Goal: Find specific page/section: Find specific page/section

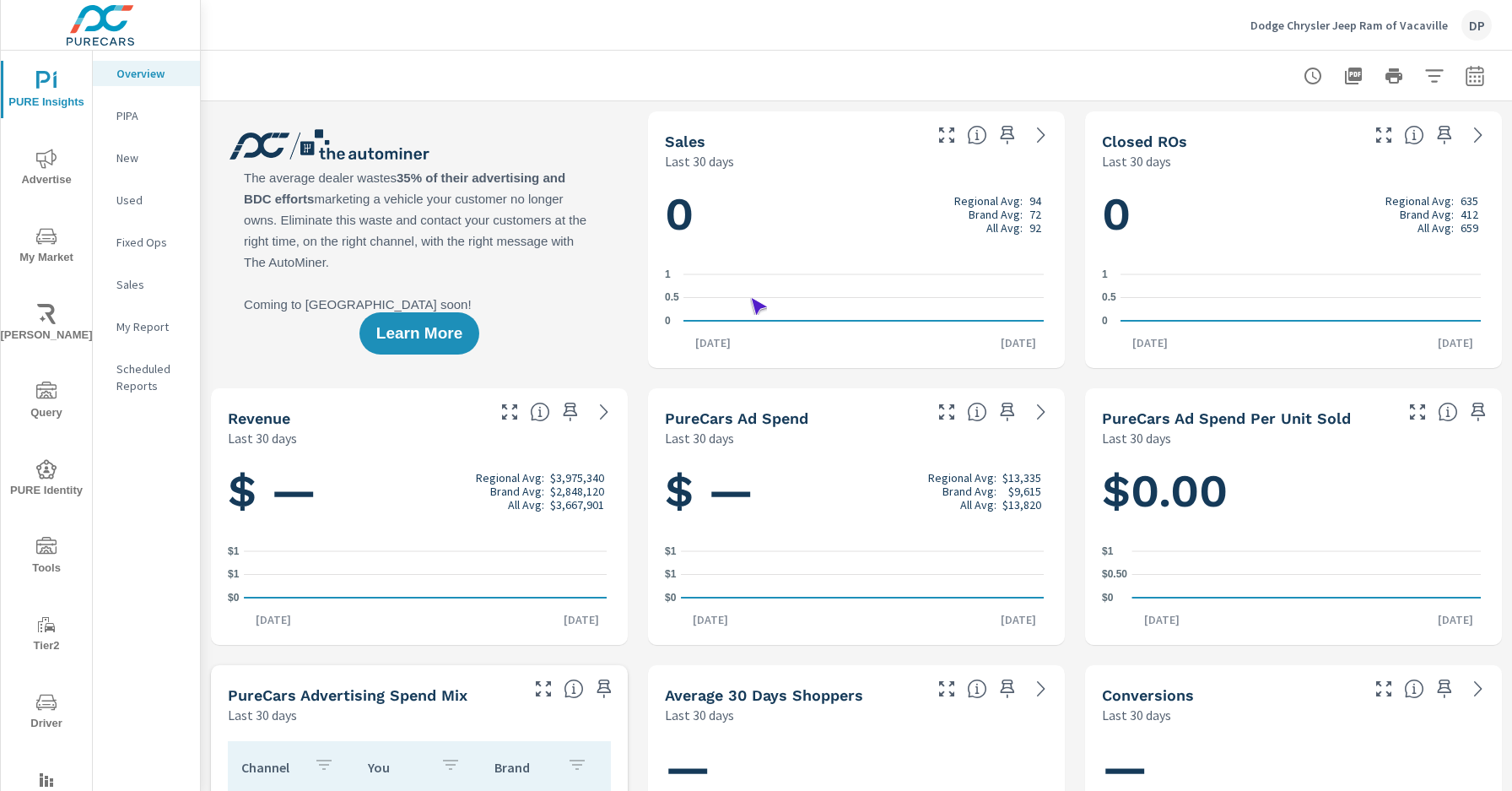
click at [43, 712] on span "Driver" at bounding box center [47, 713] width 81 height 42
